Goal: Book appointment/travel/reservation: Book appointment/travel/reservation

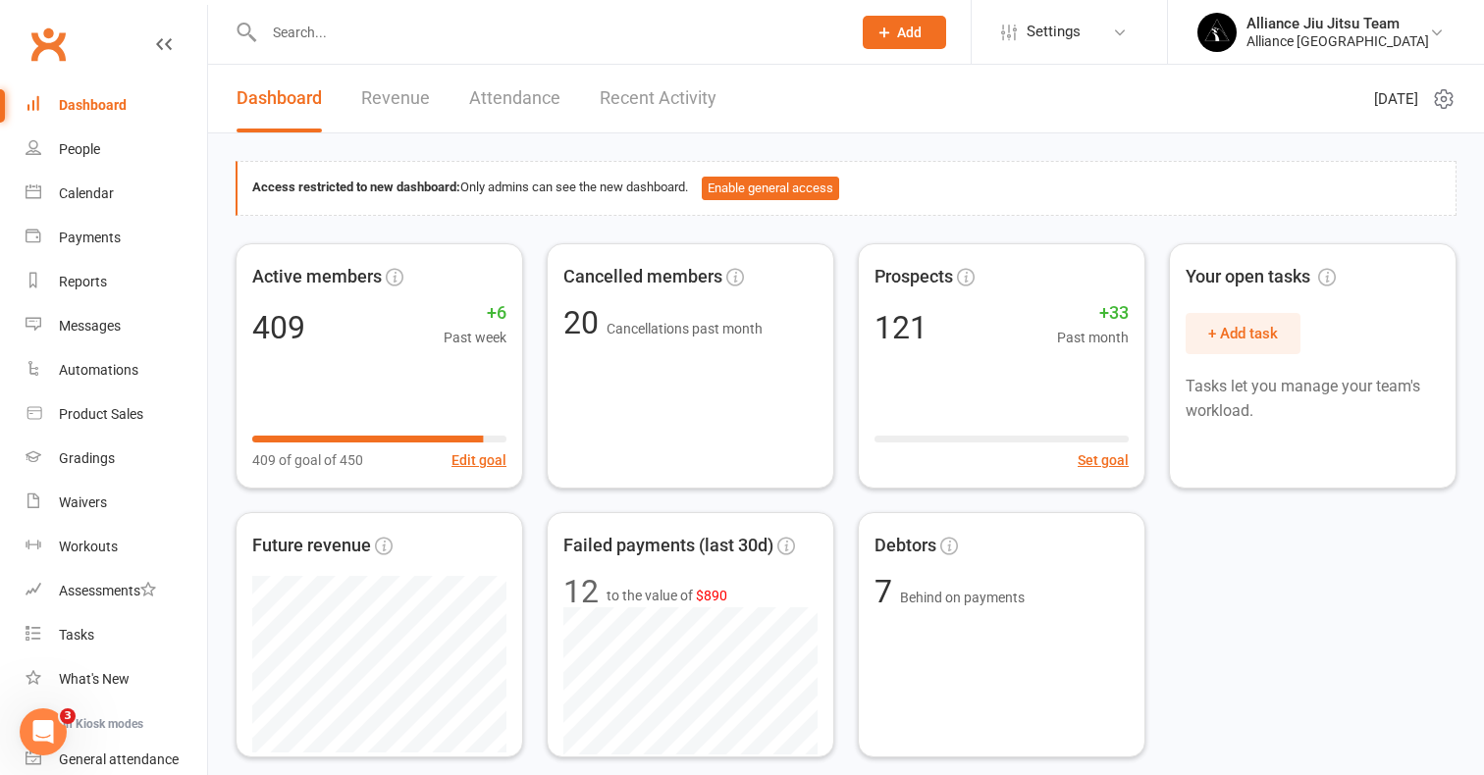
click at [345, 36] on input "text" at bounding box center [547, 32] width 579 height 27
click at [88, 197] on div "Calendar" at bounding box center [86, 193] width 55 height 16
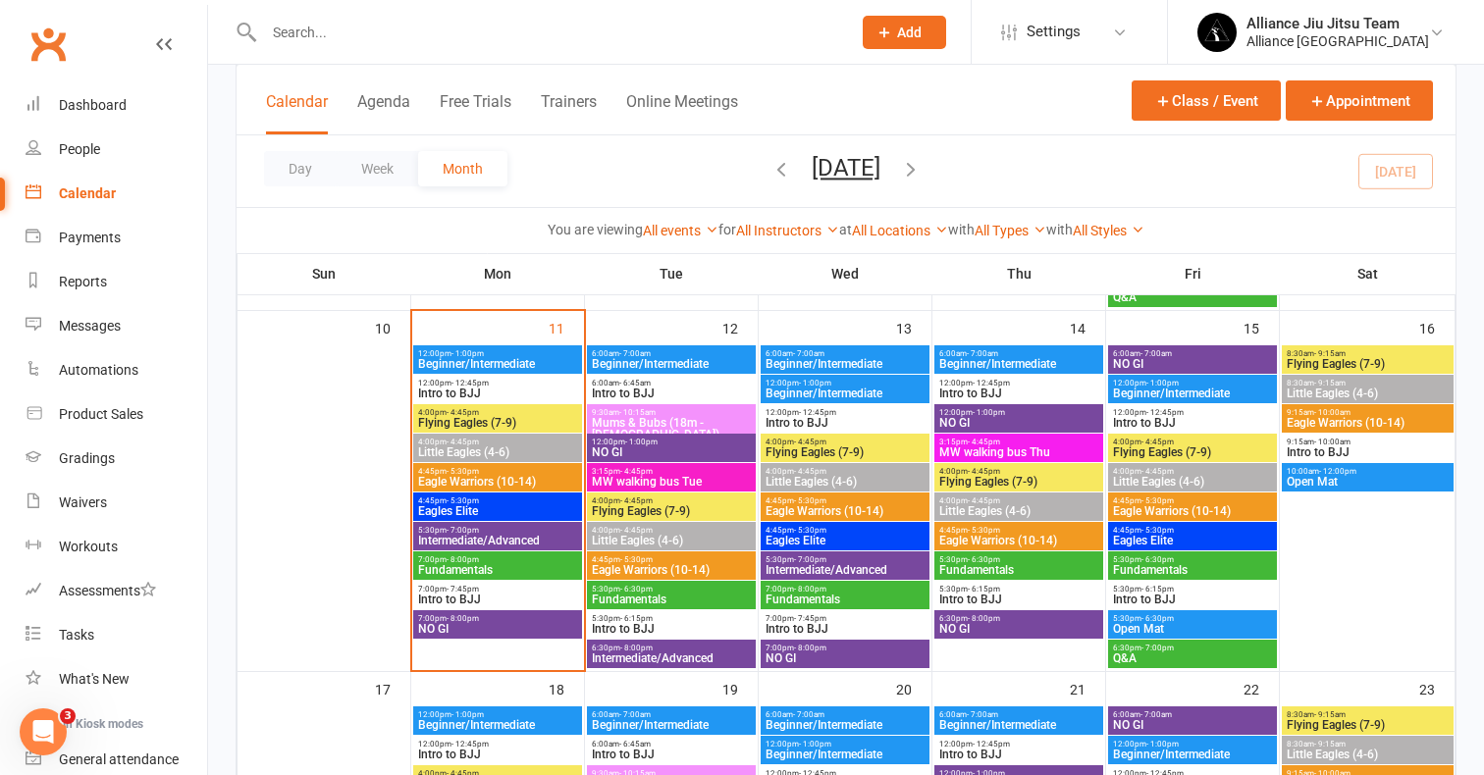
scroll to position [873, 0]
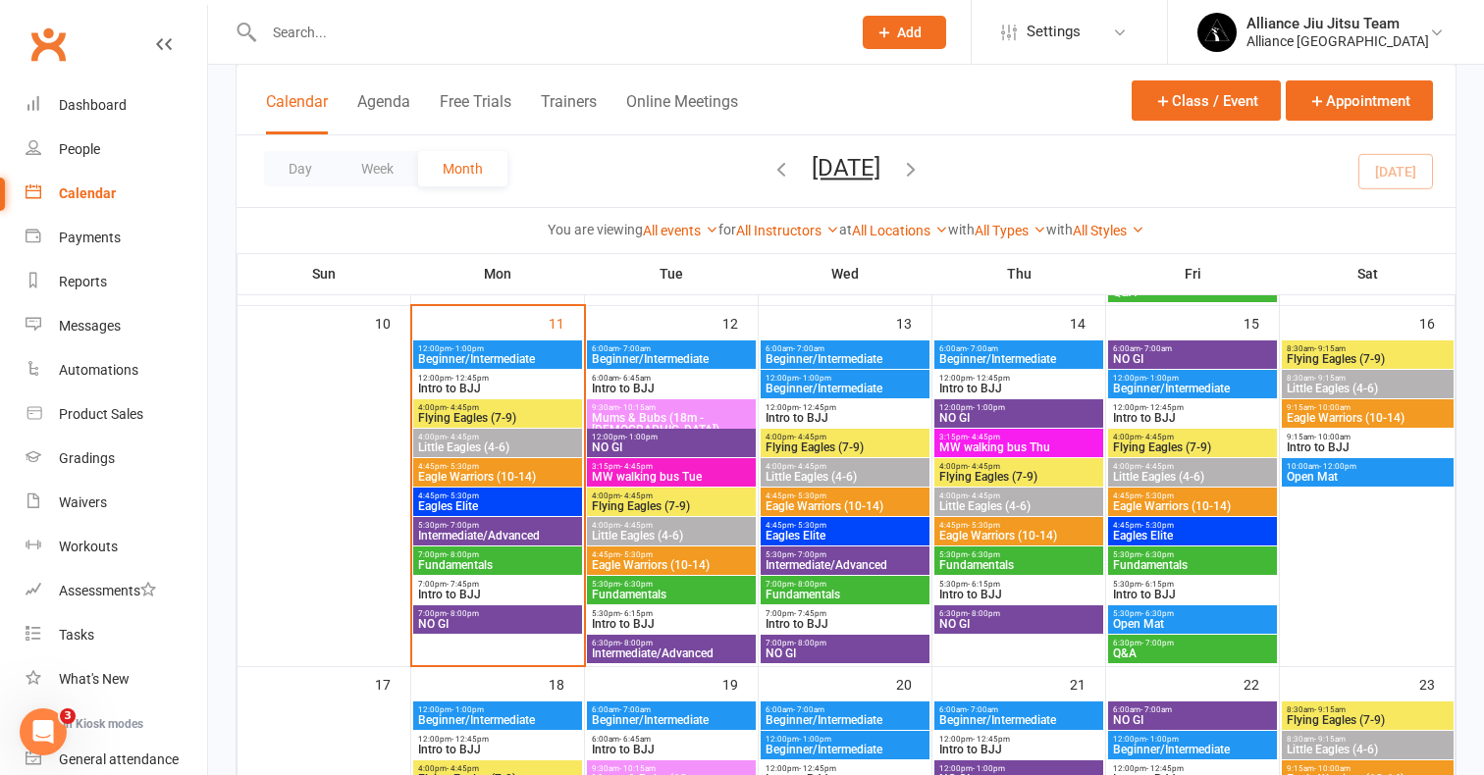
click at [661, 502] on span "Flying Eagles (7-9)" at bounding box center [671, 506] width 161 height 12
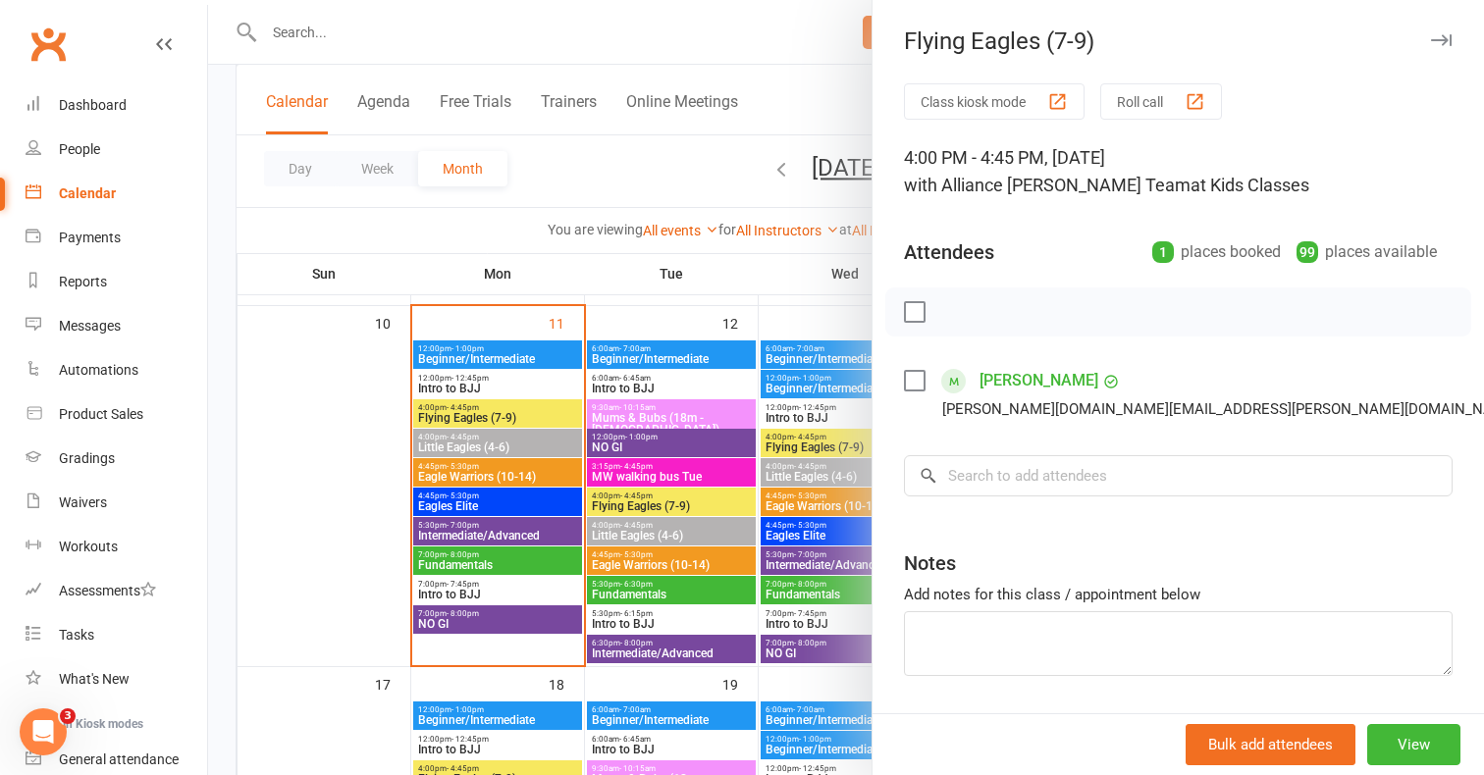
click at [476, 435] on div at bounding box center [846, 387] width 1276 height 775
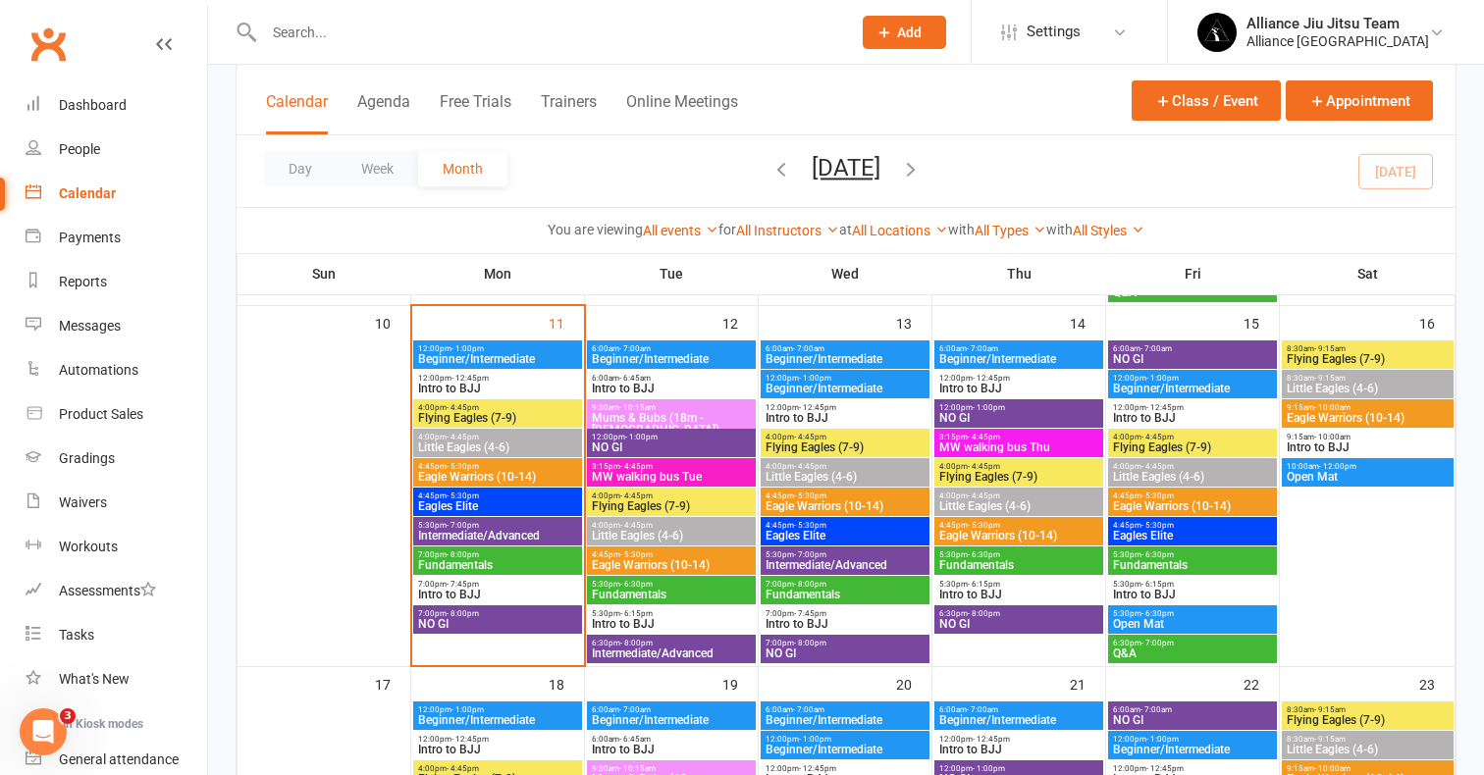
click at [483, 421] on span "Flying Eagles (7-9)" at bounding box center [497, 418] width 161 height 12
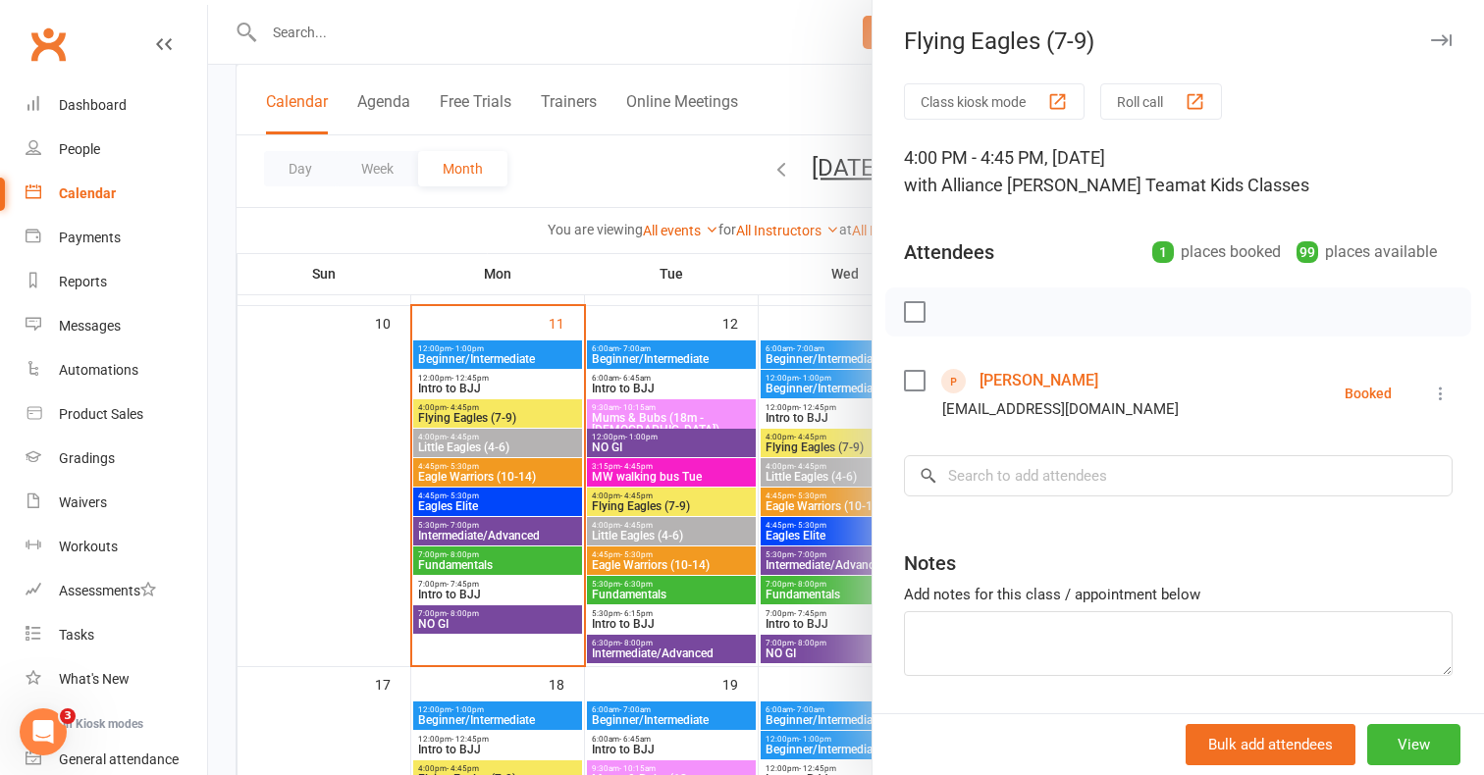
click at [504, 444] on div at bounding box center [846, 387] width 1276 height 775
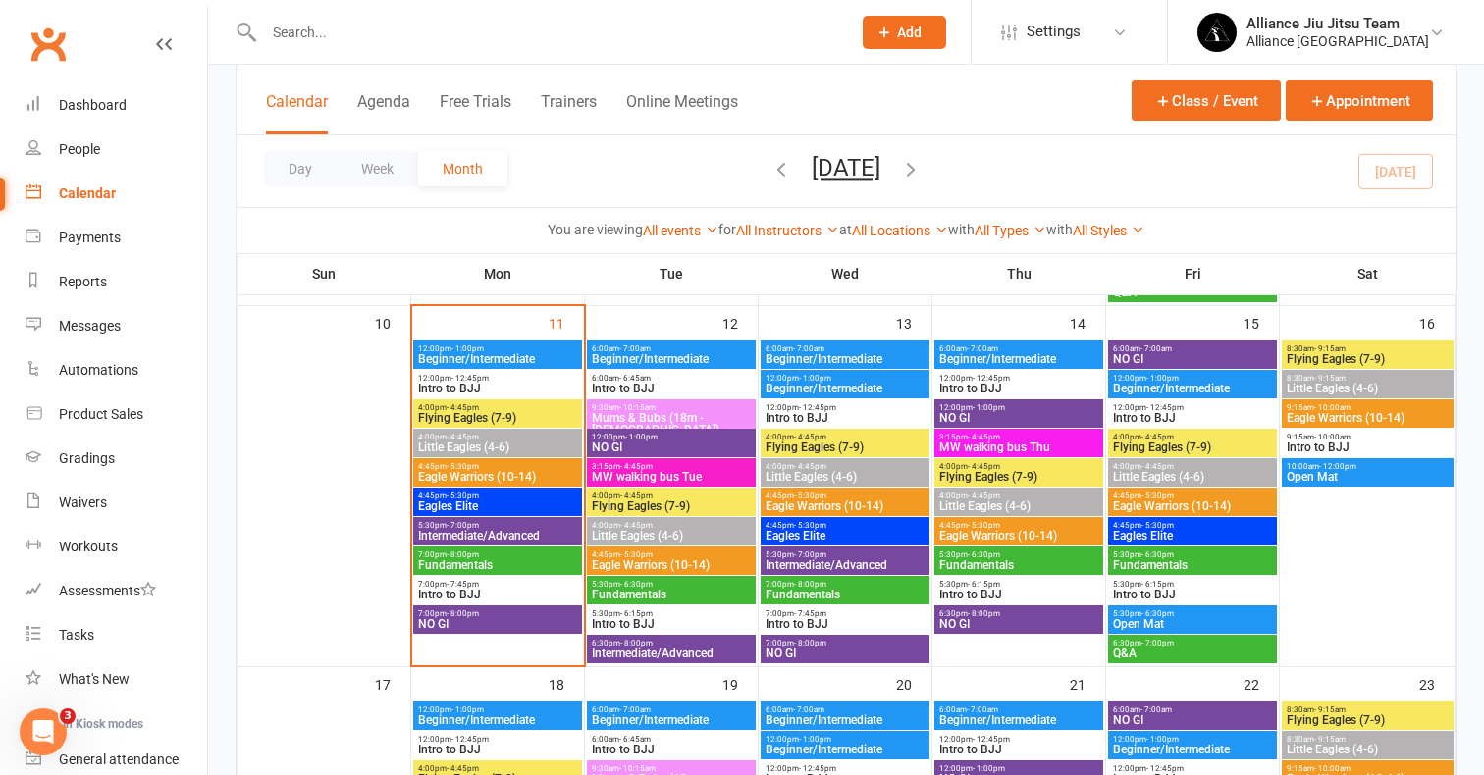
click at [477, 442] on span "Little Eagles (4-6)" at bounding box center [497, 448] width 161 height 12
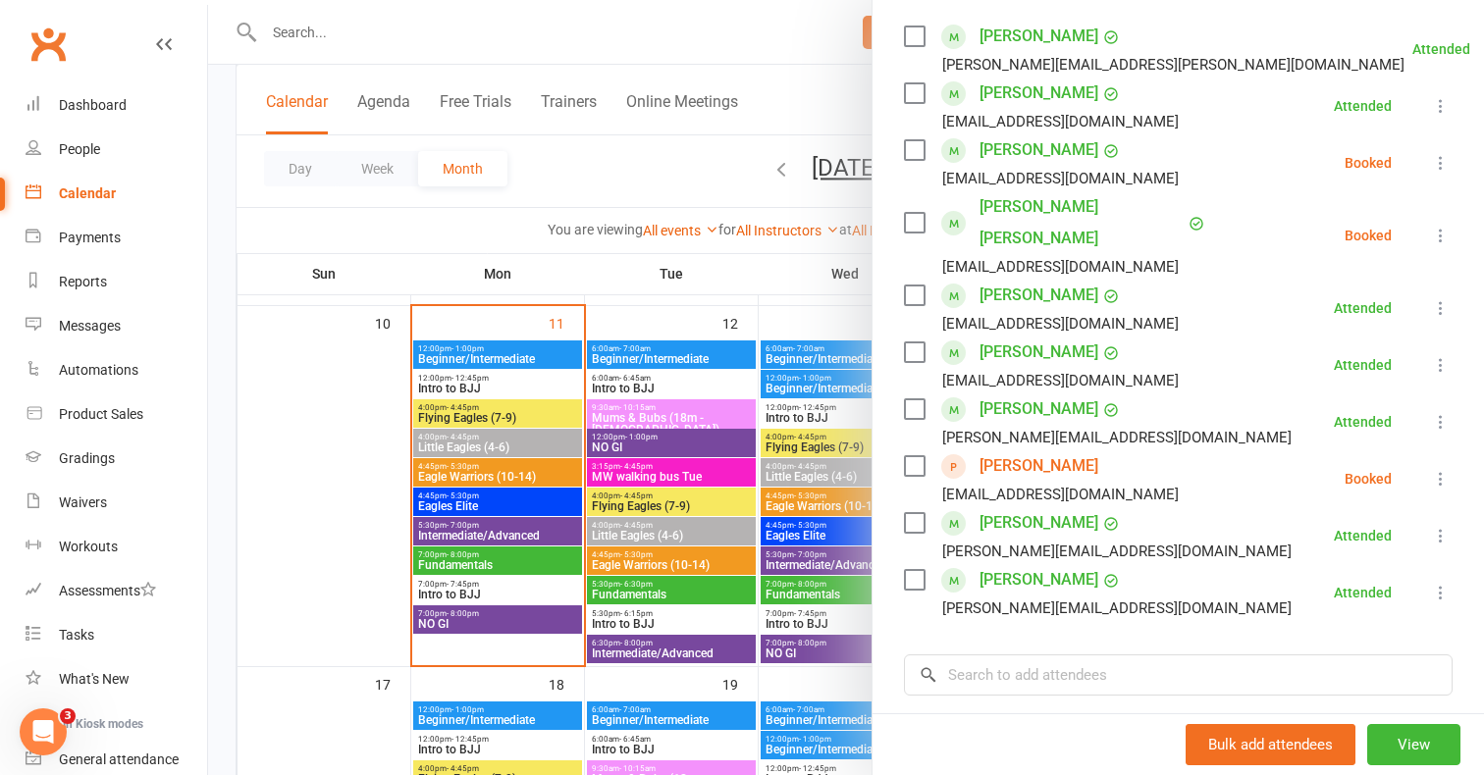
scroll to position [385, 0]
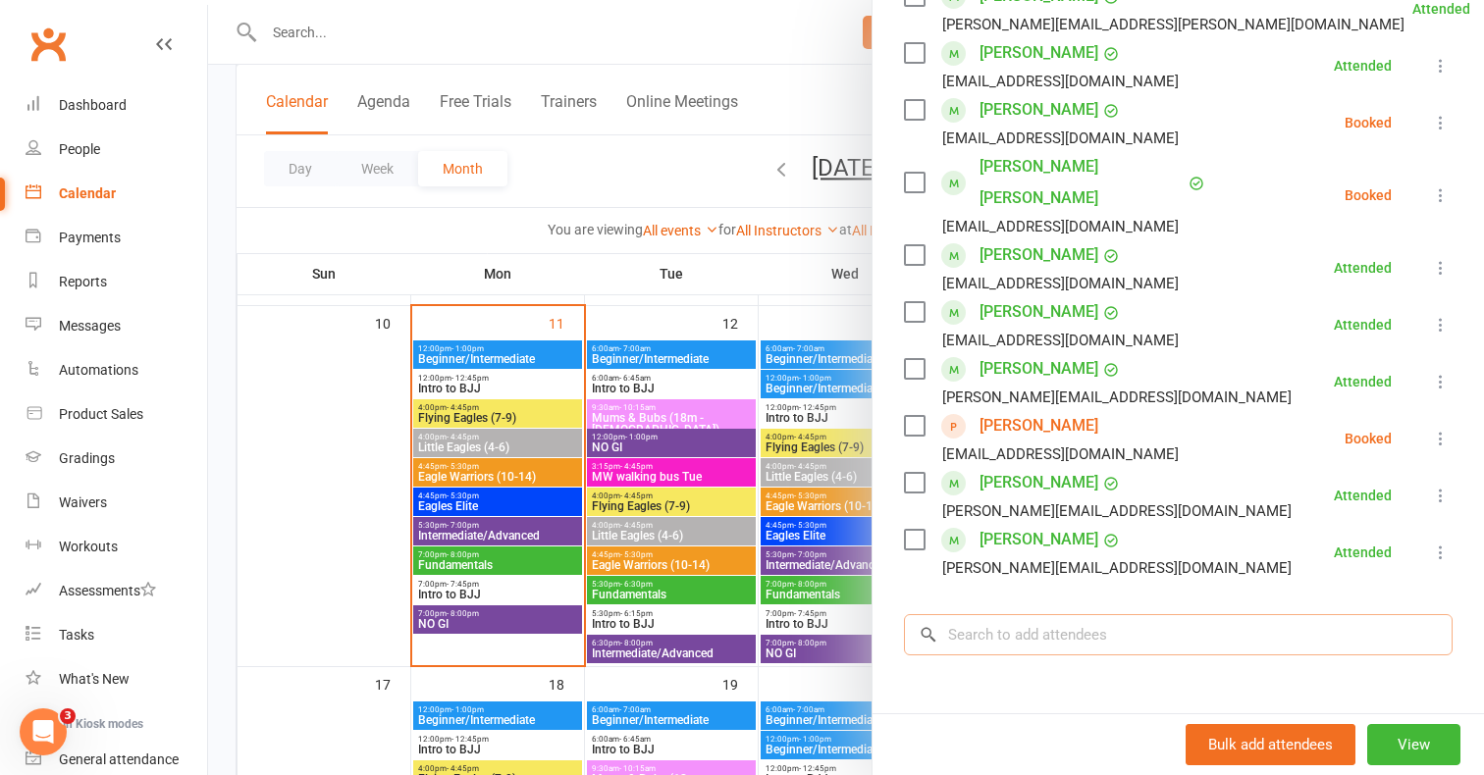
click at [1102, 614] on input "search" at bounding box center [1178, 634] width 548 height 41
type input "Mann"
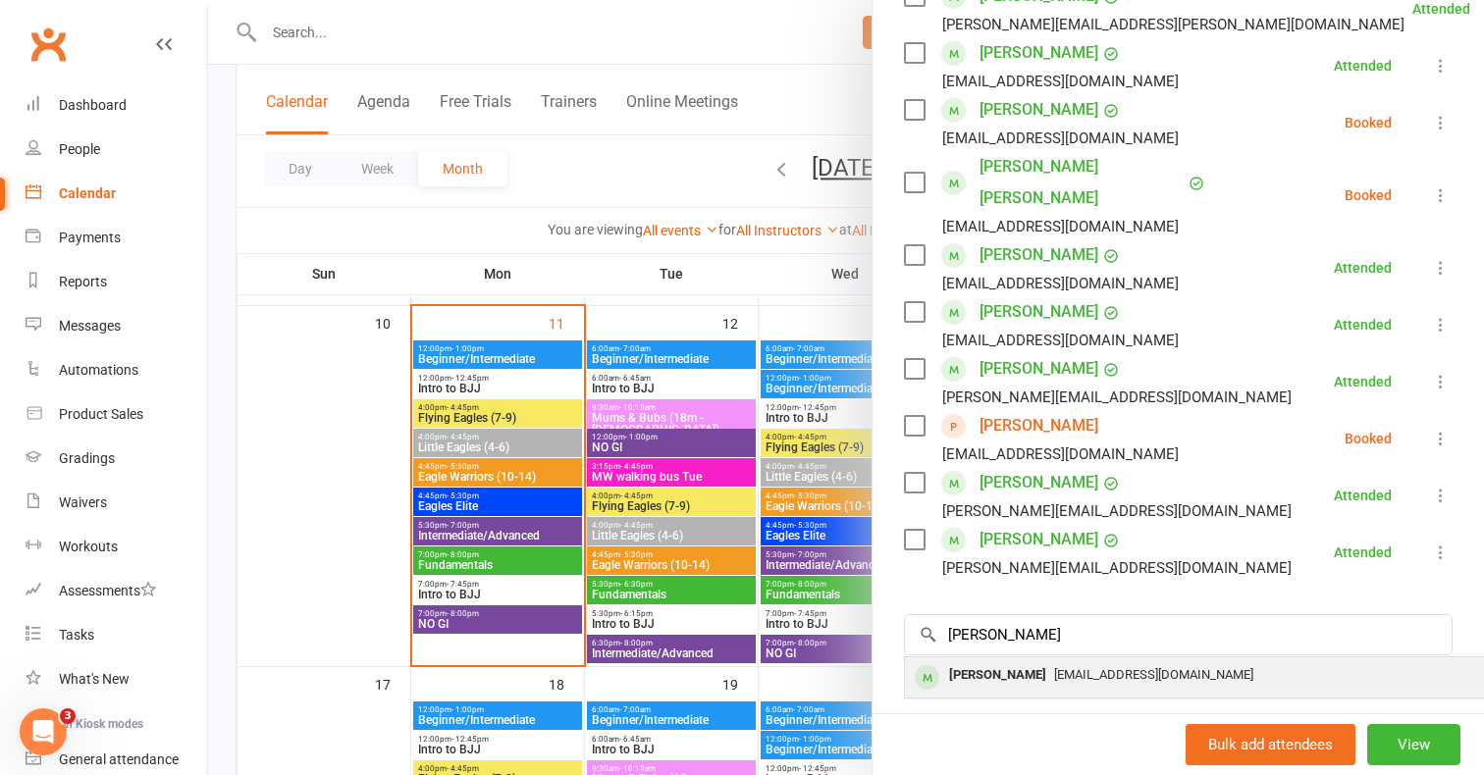
drag, startPoint x: 1102, startPoint y: 587, endPoint x: 1083, endPoint y: 645, distance: 60.8
click at [1083, 667] on span "Daniellaianni@outlook.com" at bounding box center [1153, 674] width 199 height 15
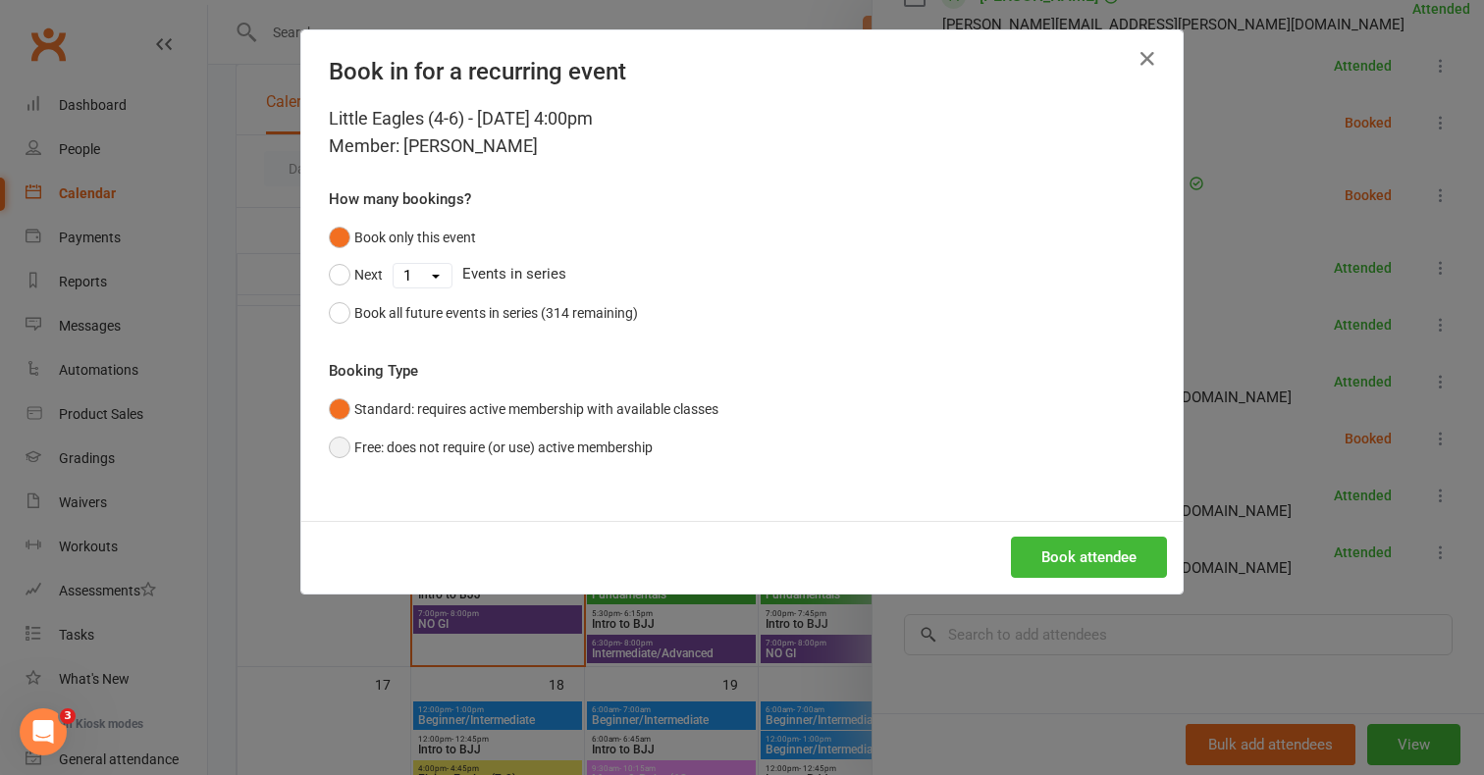
click at [582, 451] on button "Free: does not require (or use) active membership" at bounding box center [491, 447] width 324 height 37
click at [1096, 544] on button "Book attendee" at bounding box center [1089, 557] width 156 height 41
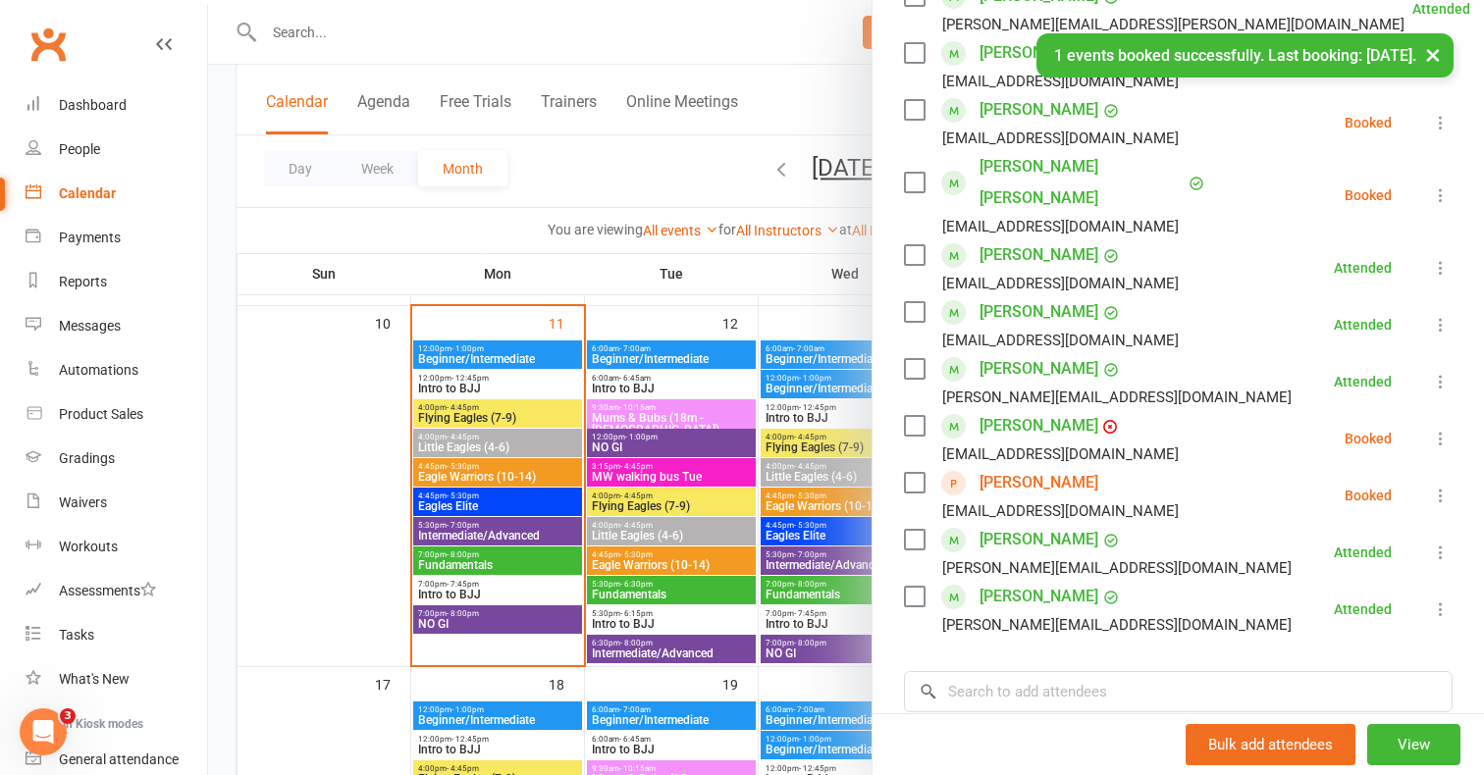
click at [1446, 429] on icon at bounding box center [1441, 439] width 20 height 20
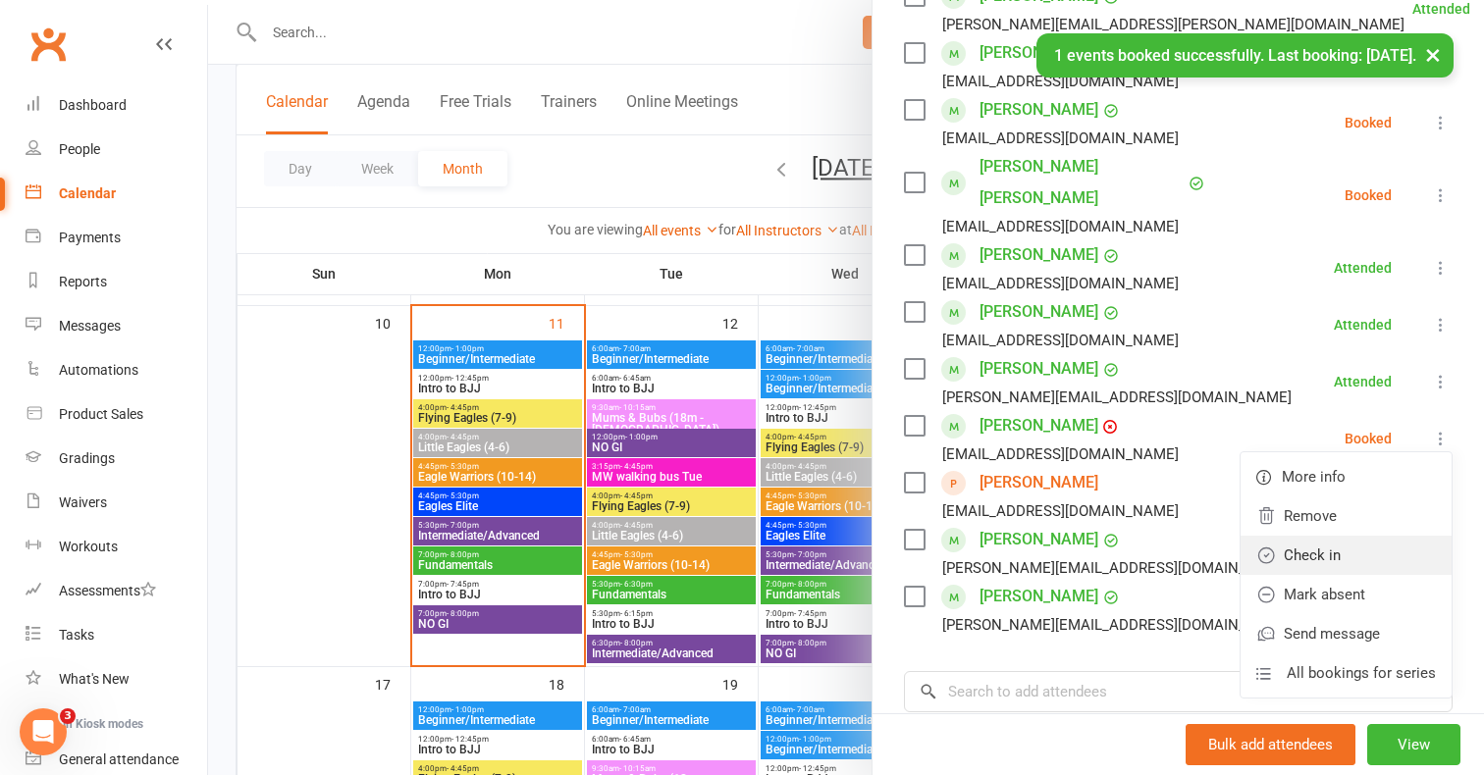
click at [1330, 536] on link "Check in" at bounding box center [1345, 555] width 211 height 39
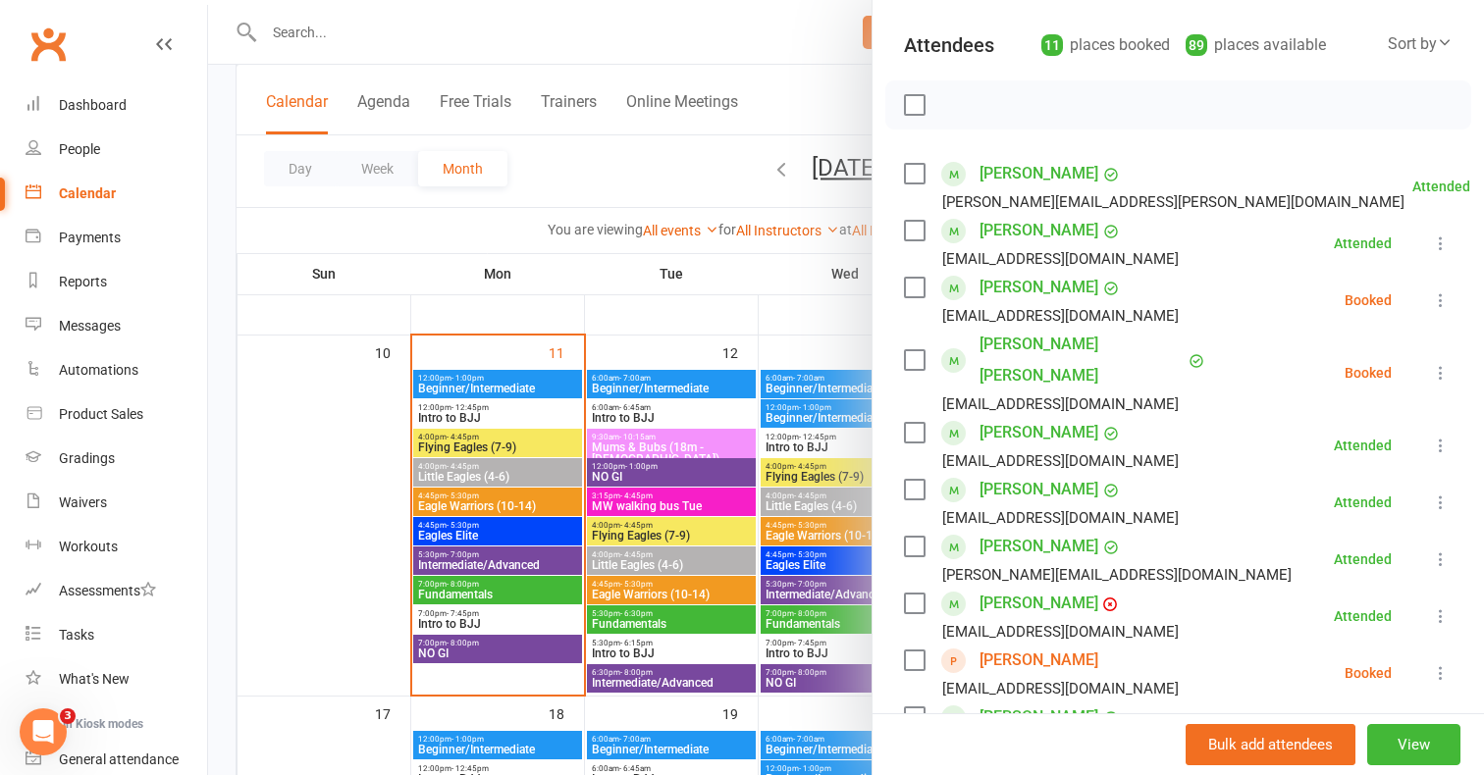
scroll to position [826, 0]
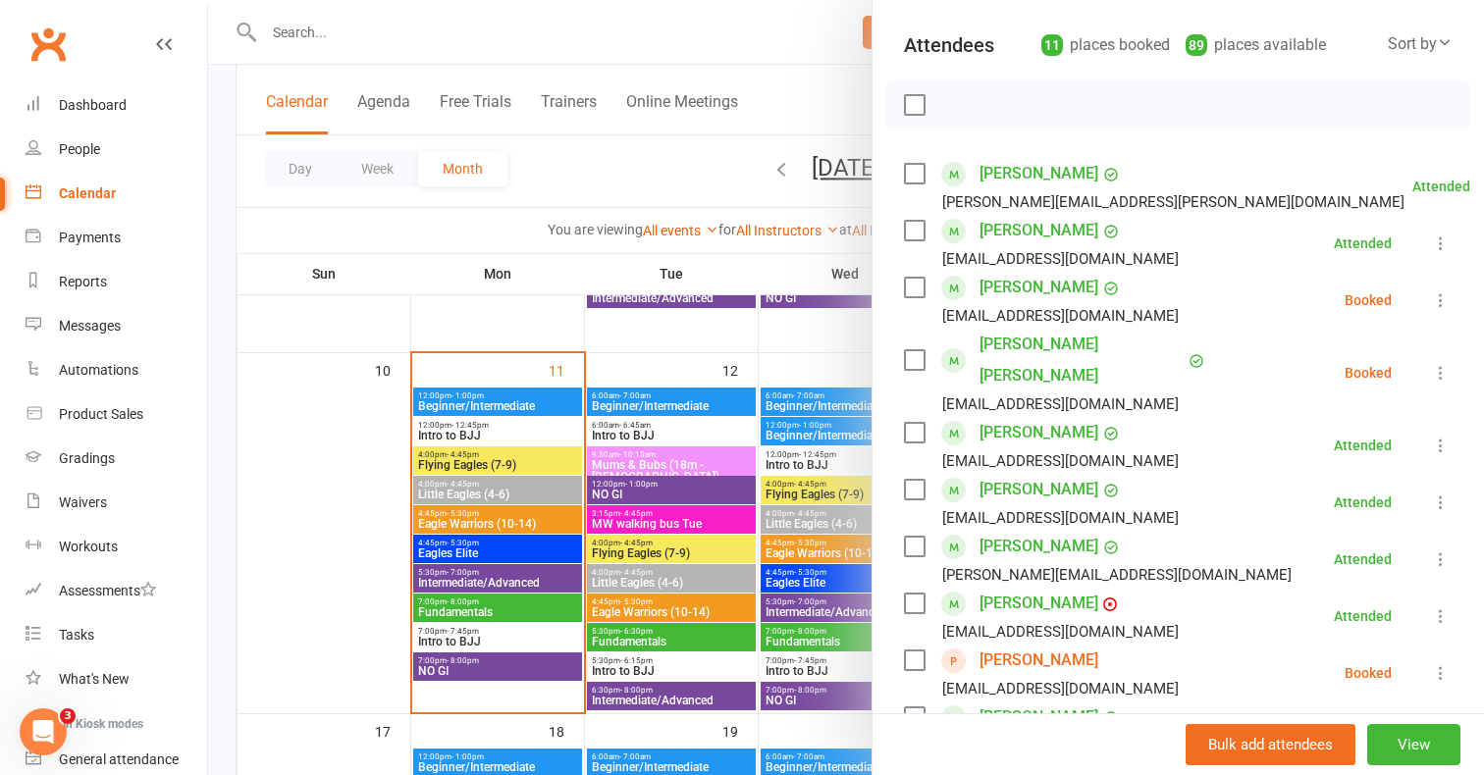
click at [543, 181] on div at bounding box center [846, 387] width 1276 height 775
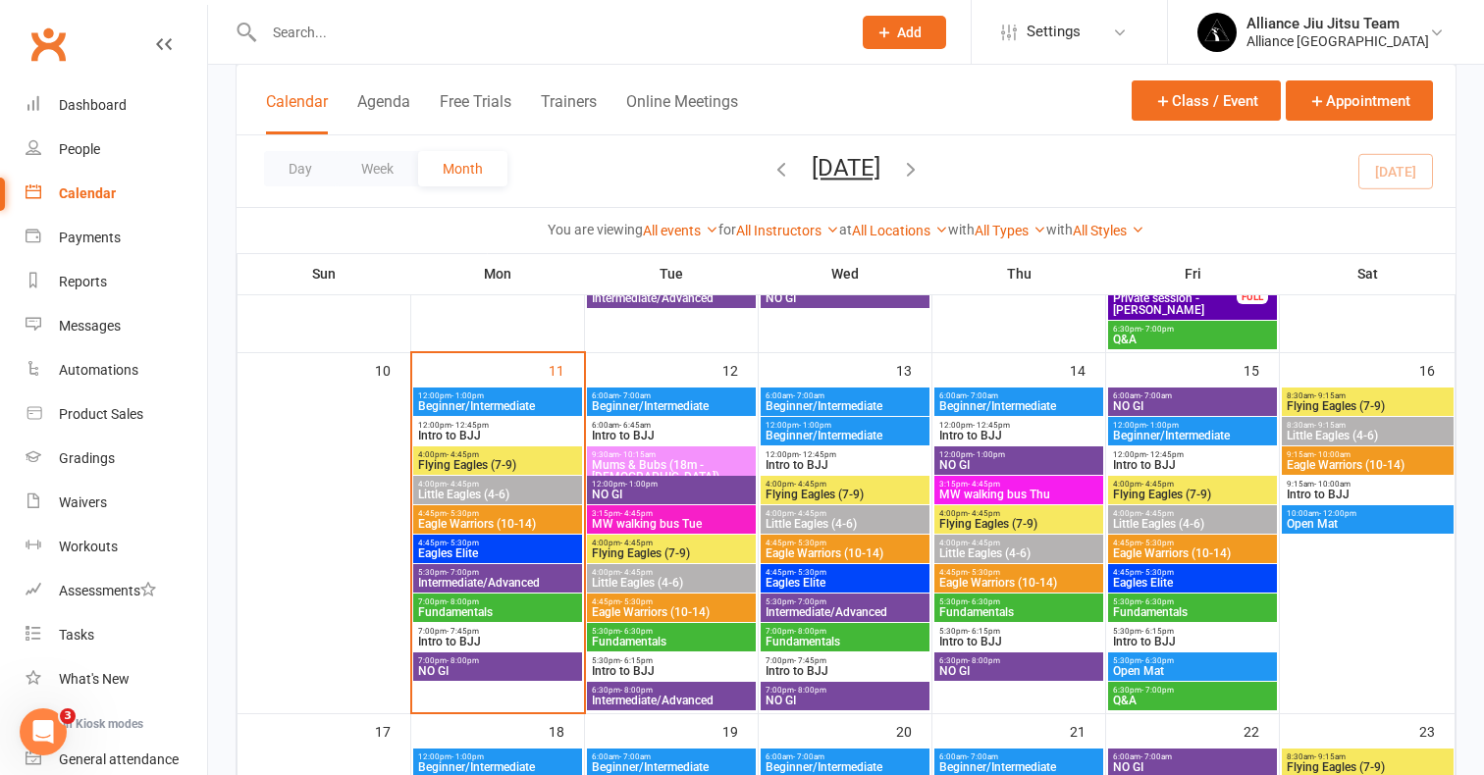
scroll to position [789, 0]
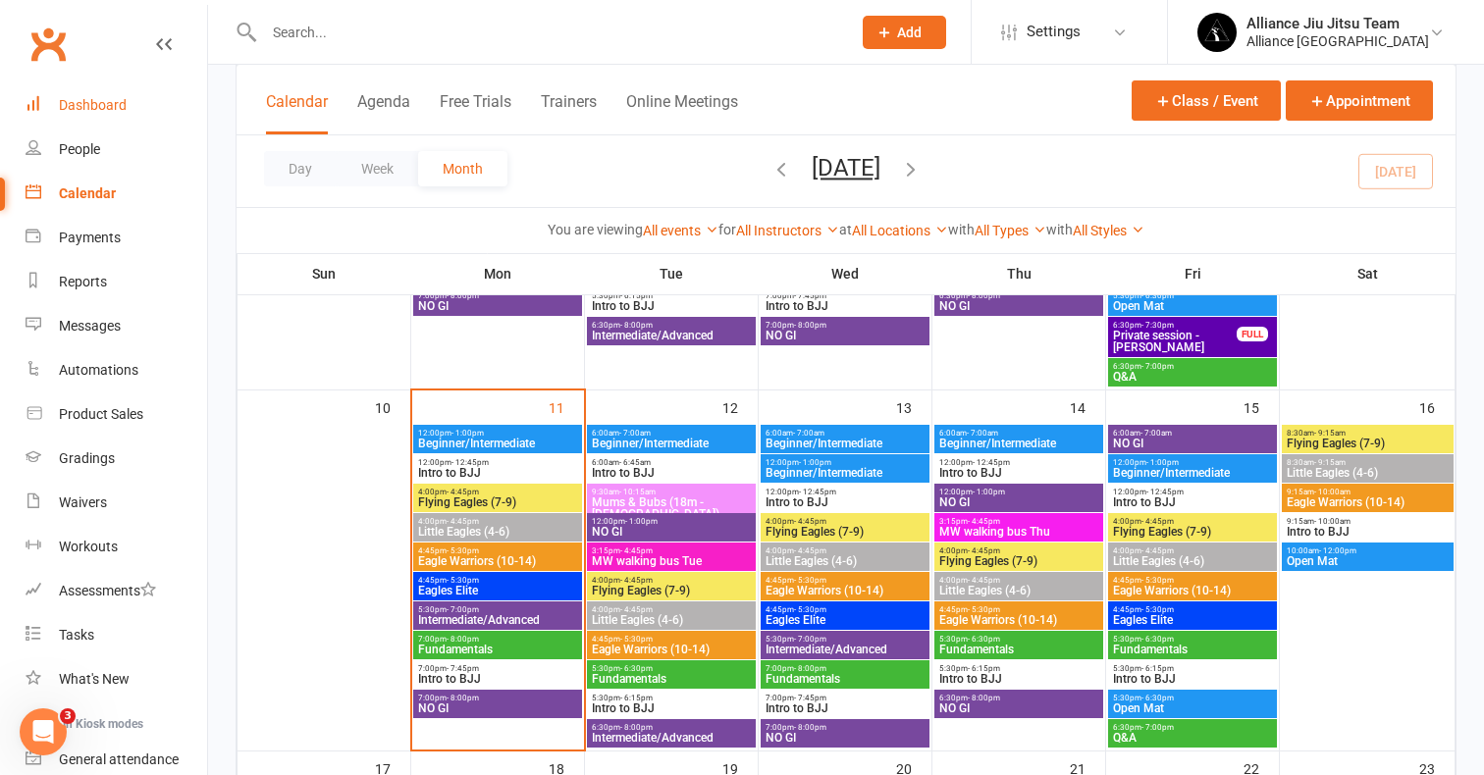
click at [111, 107] on div "Dashboard" at bounding box center [93, 105] width 68 height 16
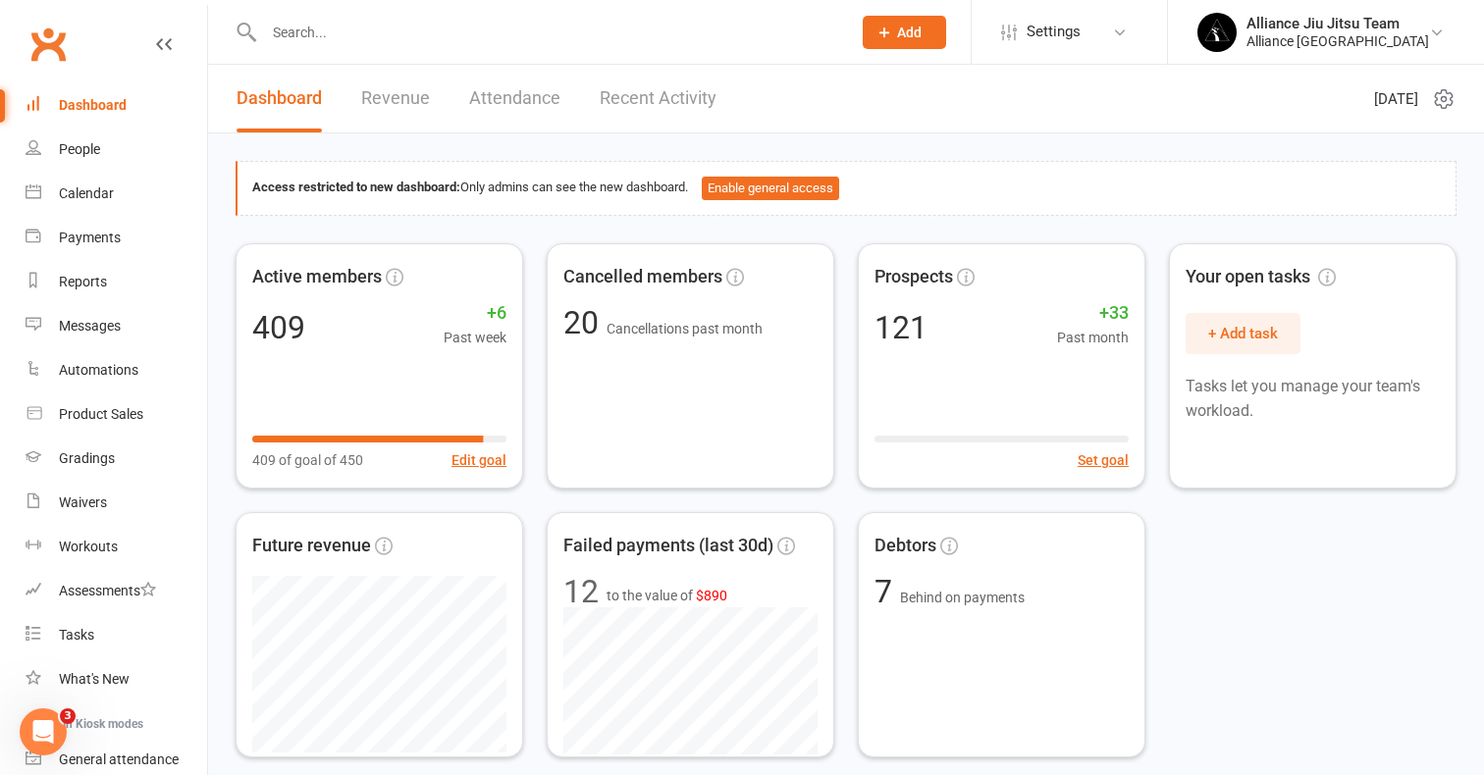
click at [92, 110] on div "Dashboard" at bounding box center [93, 105] width 68 height 16
click at [339, 46] on div at bounding box center [535, 32] width 601 height 64
click at [350, 22] on input "text" at bounding box center [547, 32] width 579 height 27
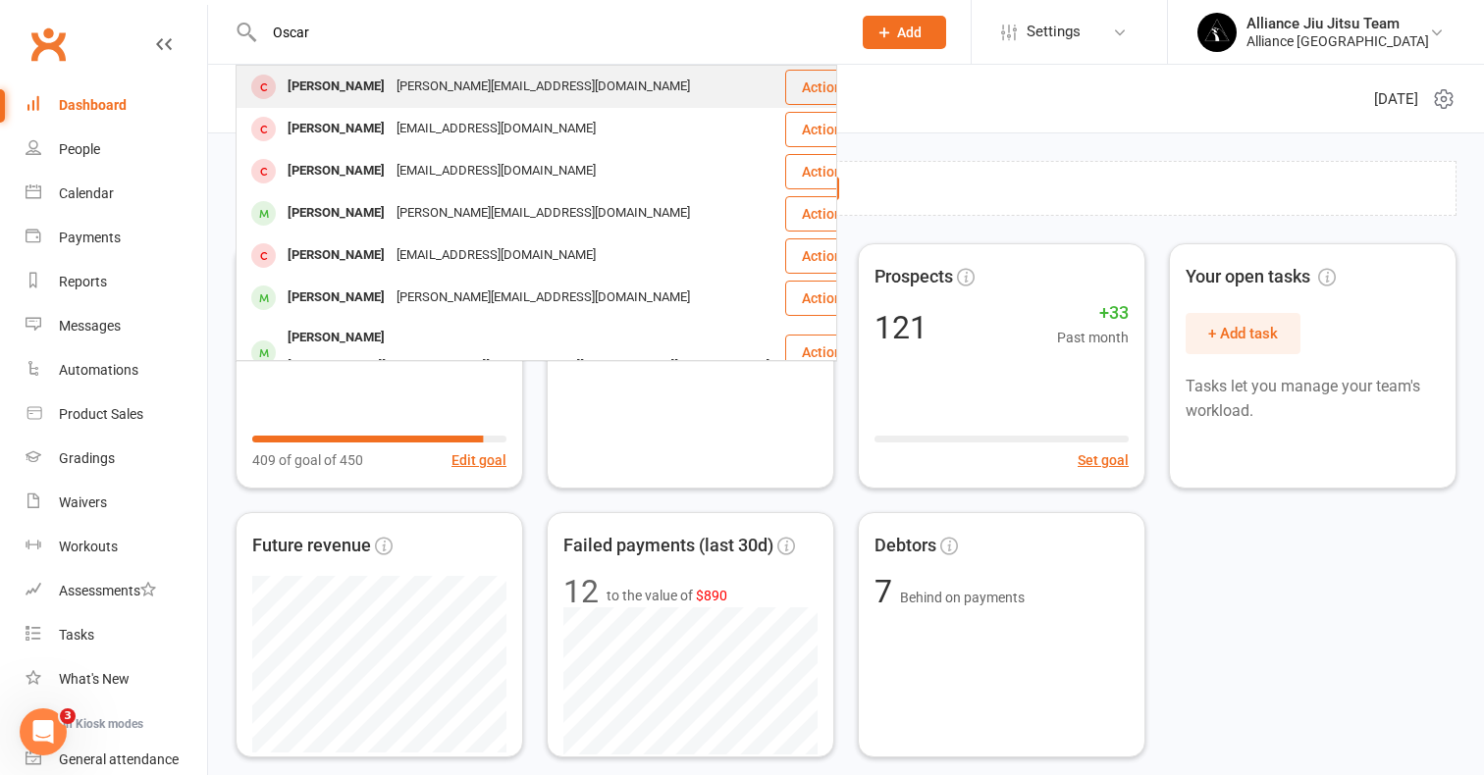
type input "Oscar"
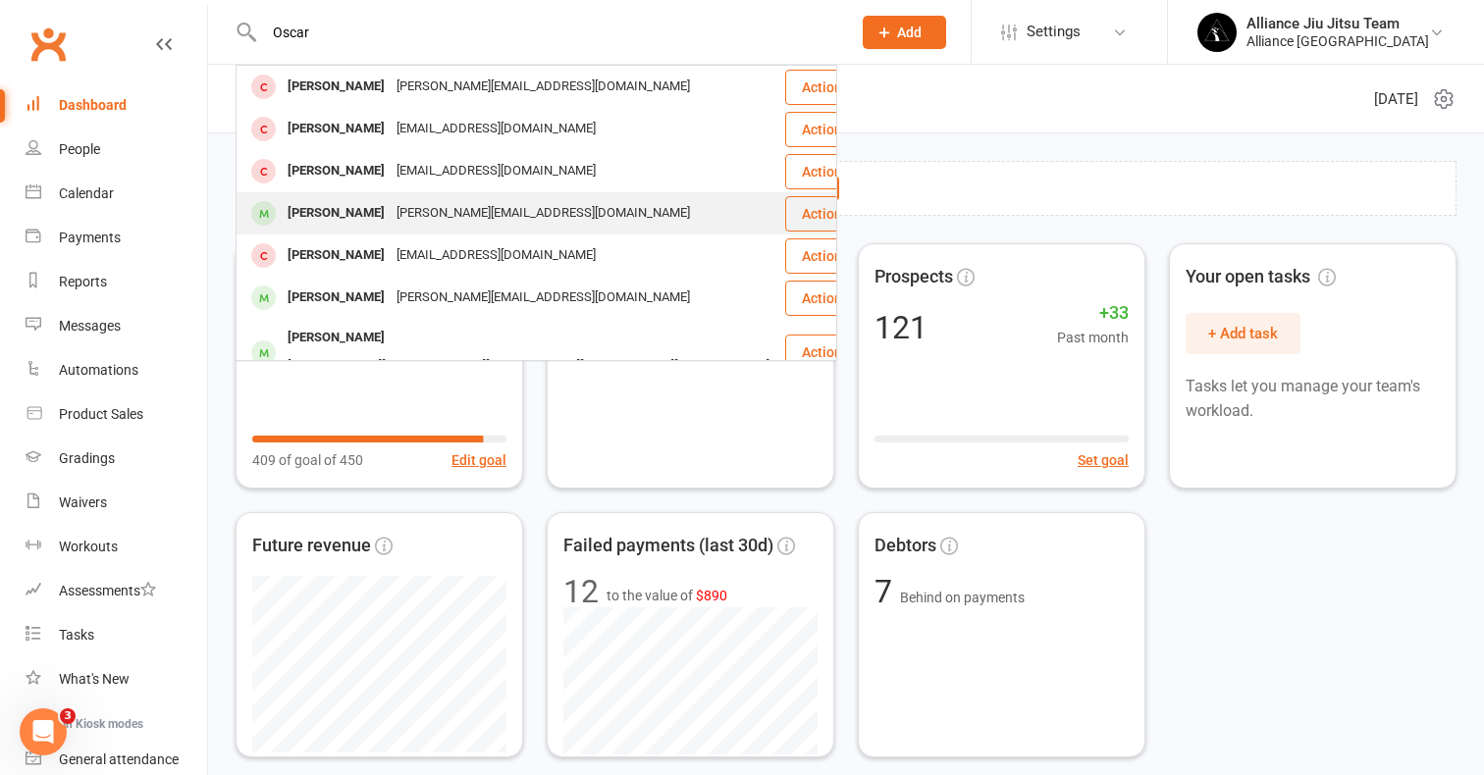
drag, startPoint x: 333, startPoint y: 72, endPoint x: 344, endPoint y: 212, distance: 140.8
click at [344, 212] on div "Oscar Ford" at bounding box center [336, 213] width 109 height 28
